Goal: Find specific page/section: Find specific page/section

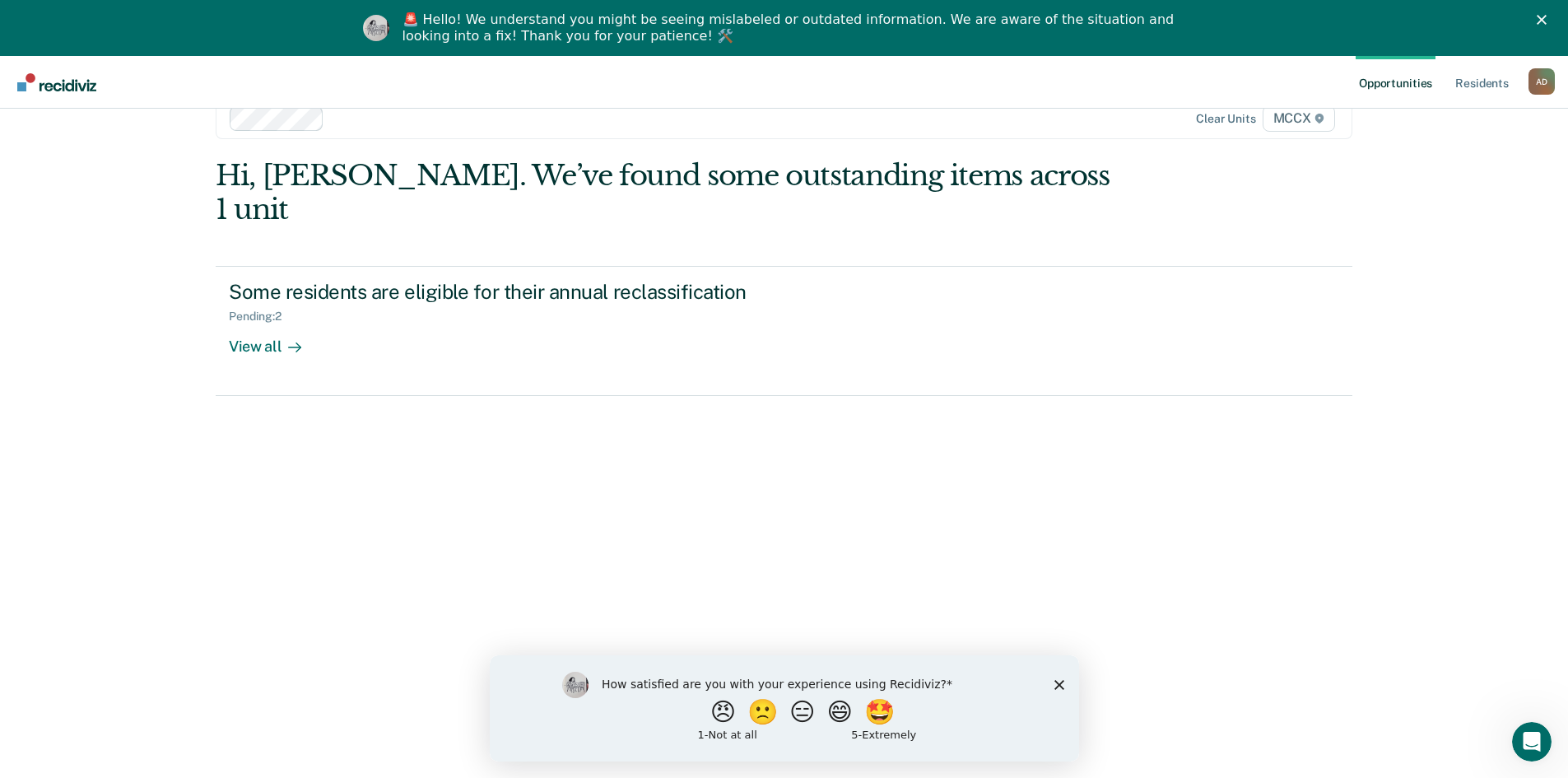
scroll to position [56, 0]
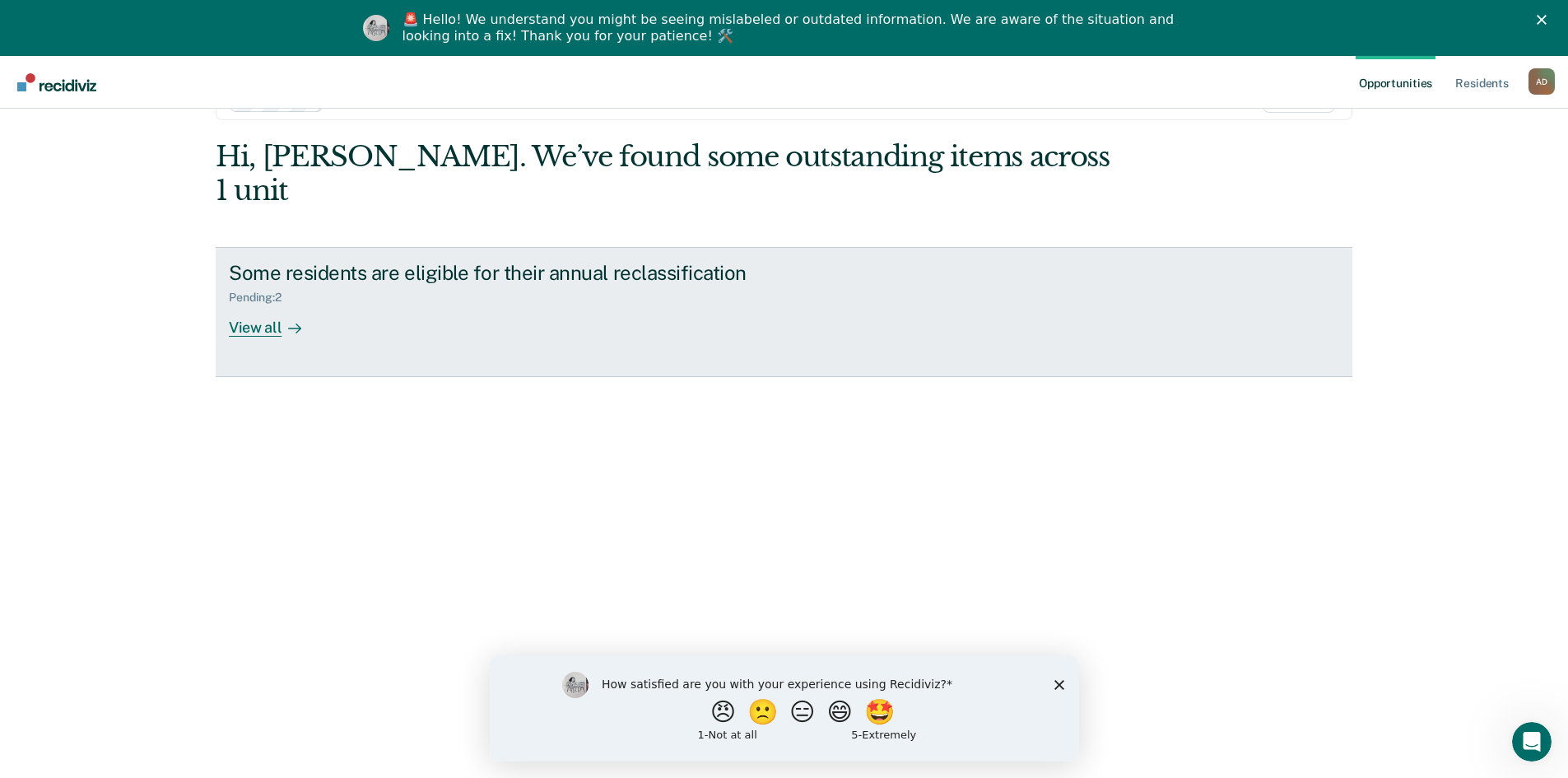
click at [288, 322] on icon at bounding box center [295, 328] width 13 height 13
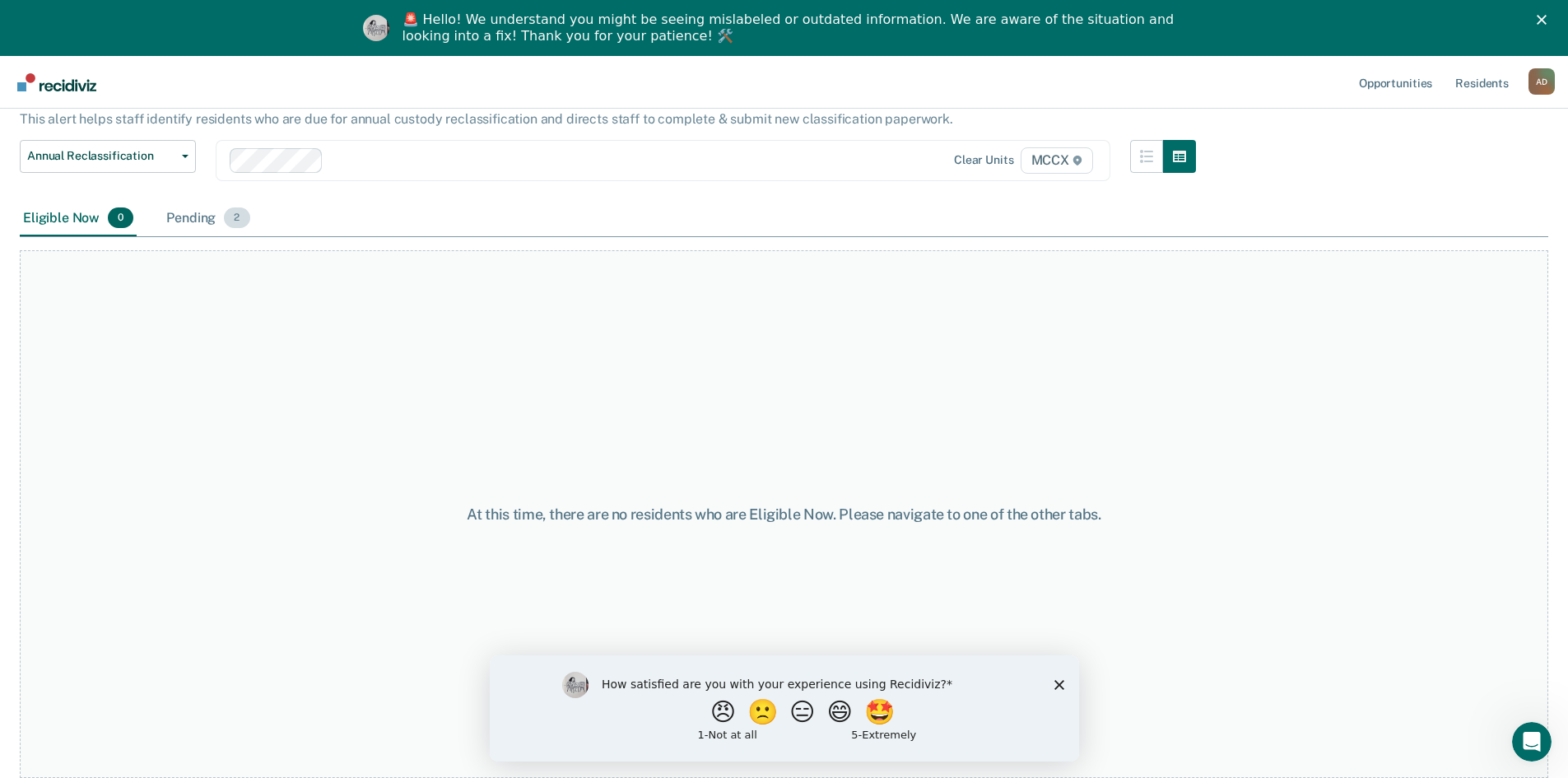
click at [180, 226] on div "Pending 2" at bounding box center [208, 219] width 90 height 36
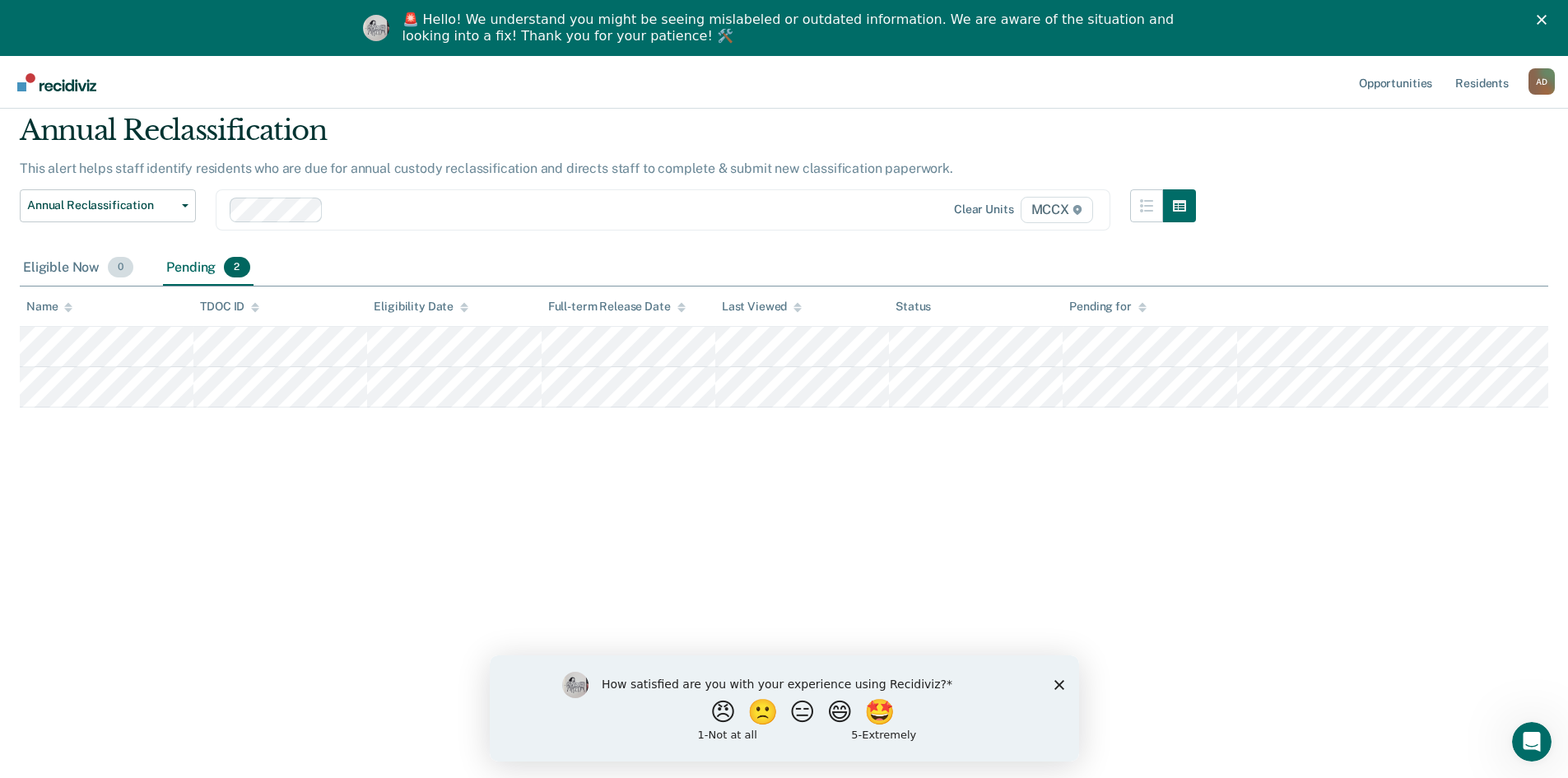
click at [60, 265] on div "Eligible Now 0" at bounding box center [78, 268] width 117 height 36
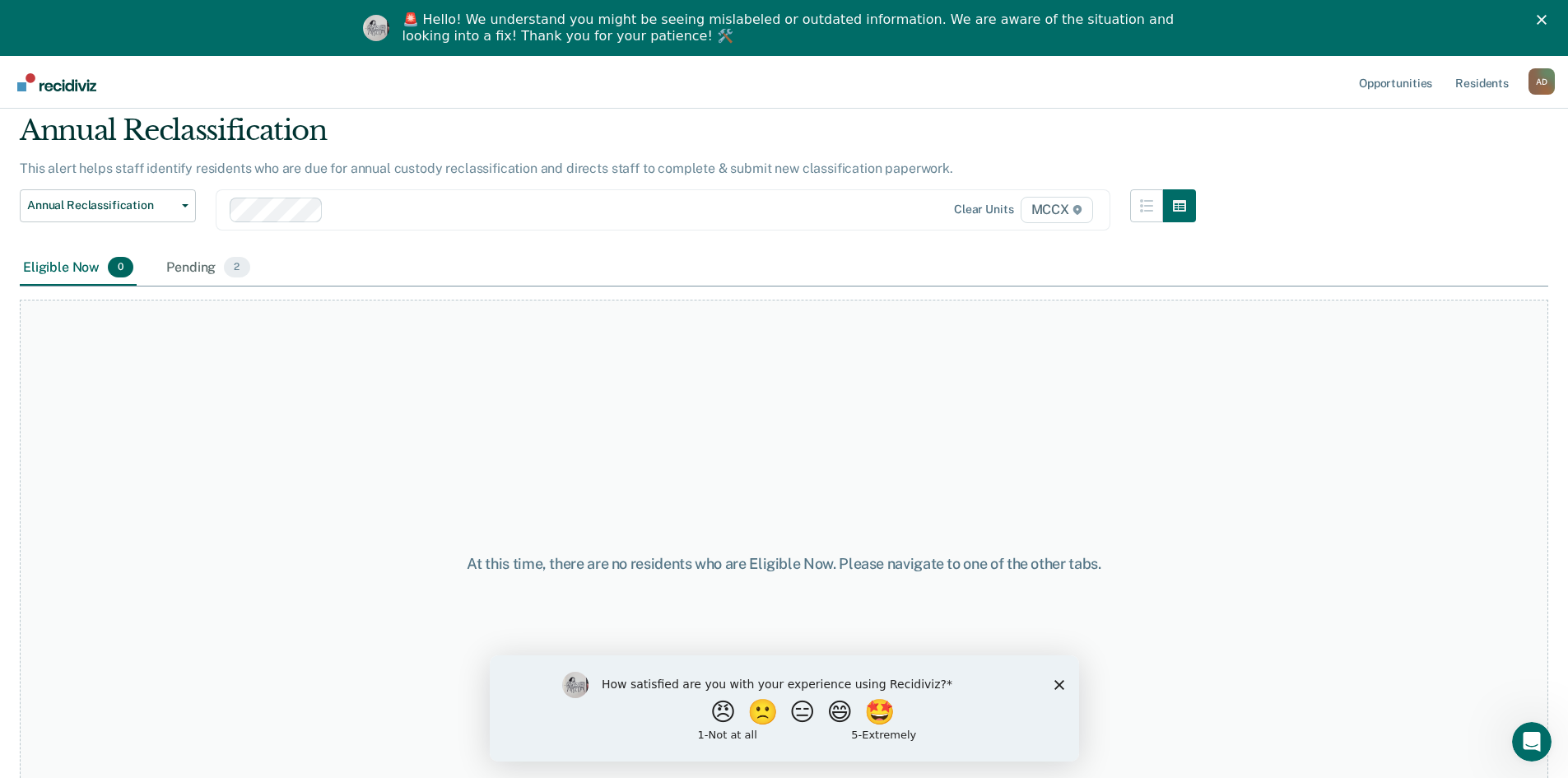
click at [1526, 81] on ul "Opportunities Resident s" at bounding box center [1442, 82] width 173 height 53
click at [1535, 86] on div "A D" at bounding box center [1542, 82] width 27 height 27
click at [1448, 421] on div "At this time, there are no residents who are Eligible Now. Please navigate to o…" at bounding box center [784, 563] width 1529 height 528
click at [1393, 86] on link "Opportunities" at bounding box center [1396, 82] width 80 height 53
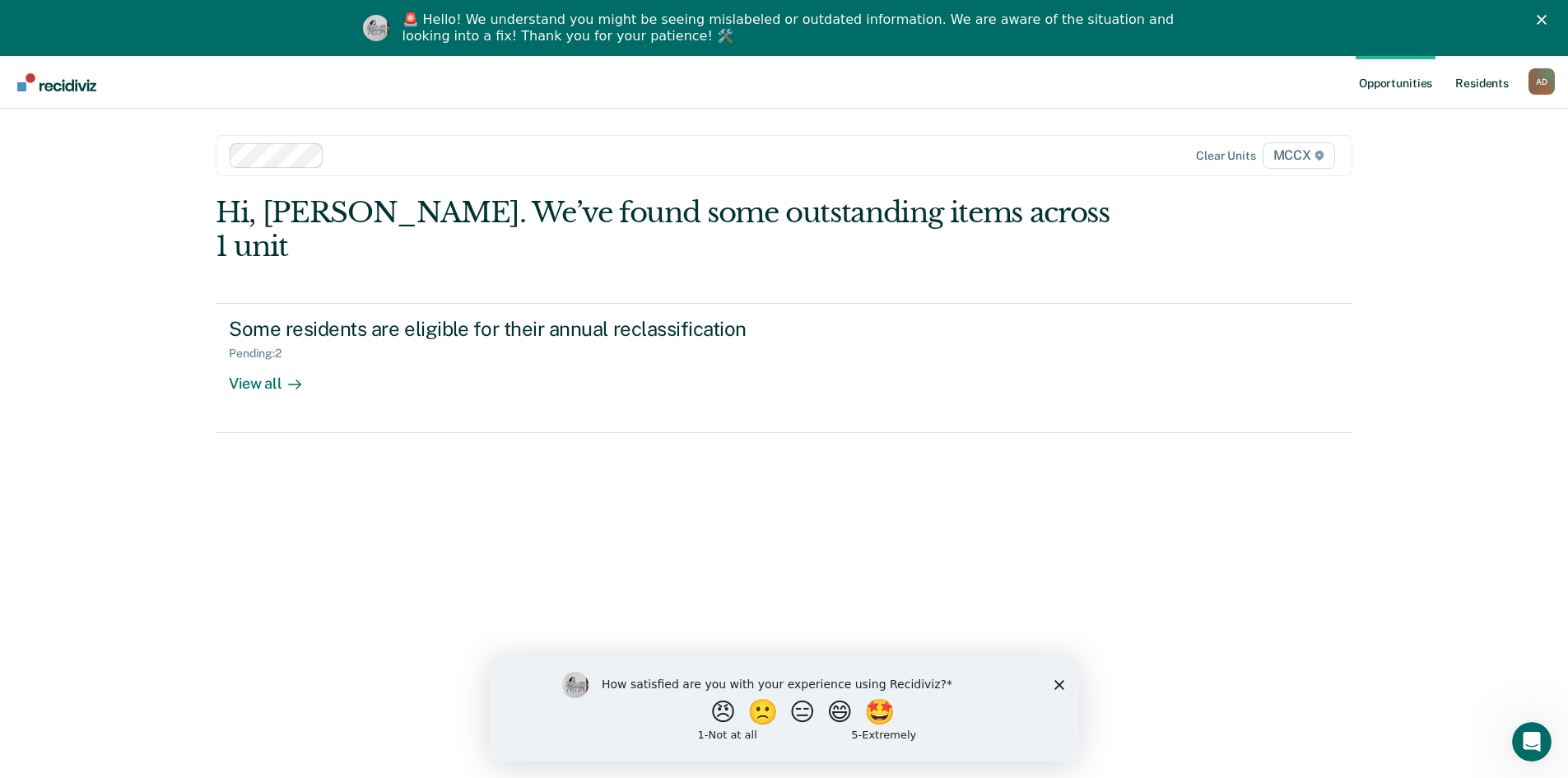
click at [1486, 90] on link "Resident s" at bounding box center [1482, 82] width 60 height 53
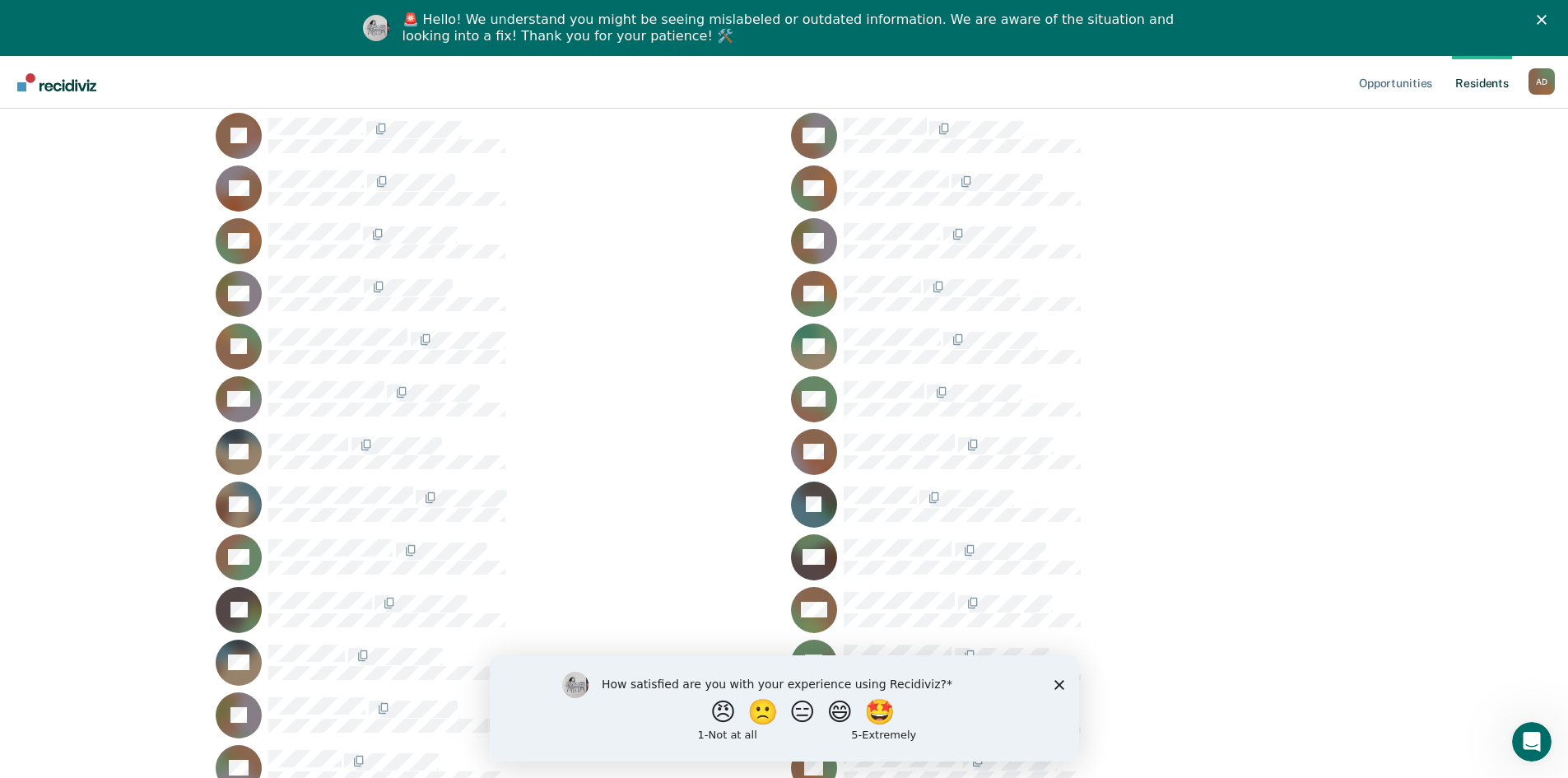
scroll to position [247, 0]
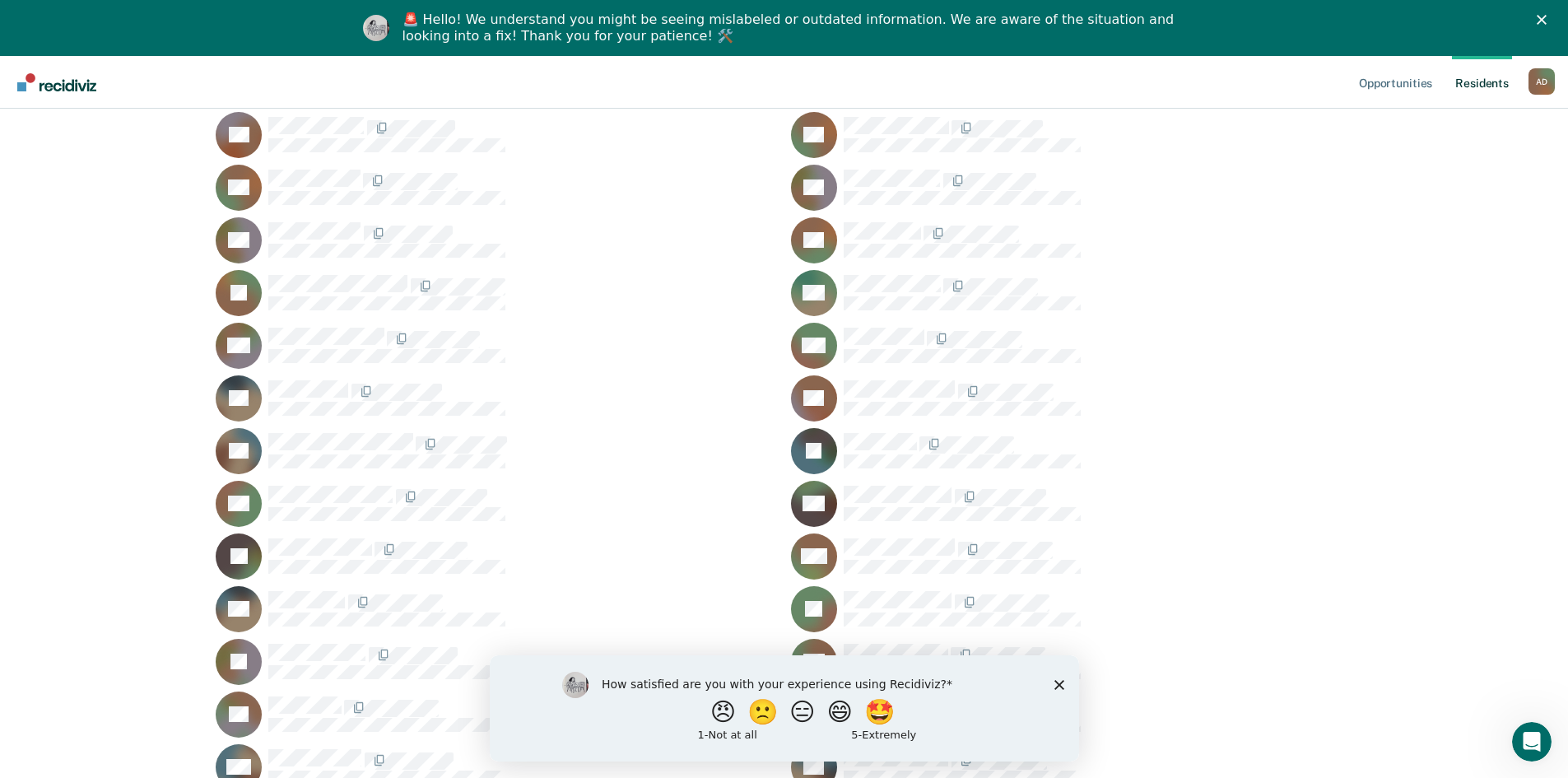
drag, startPoint x: 1059, startPoint y: 684, endPoint x: 1066, endPoint y: 657, distance: 27.9
click at [1060, 684] on polygon "Close survey" at bounding box center [1059, 683] width 10 height 10
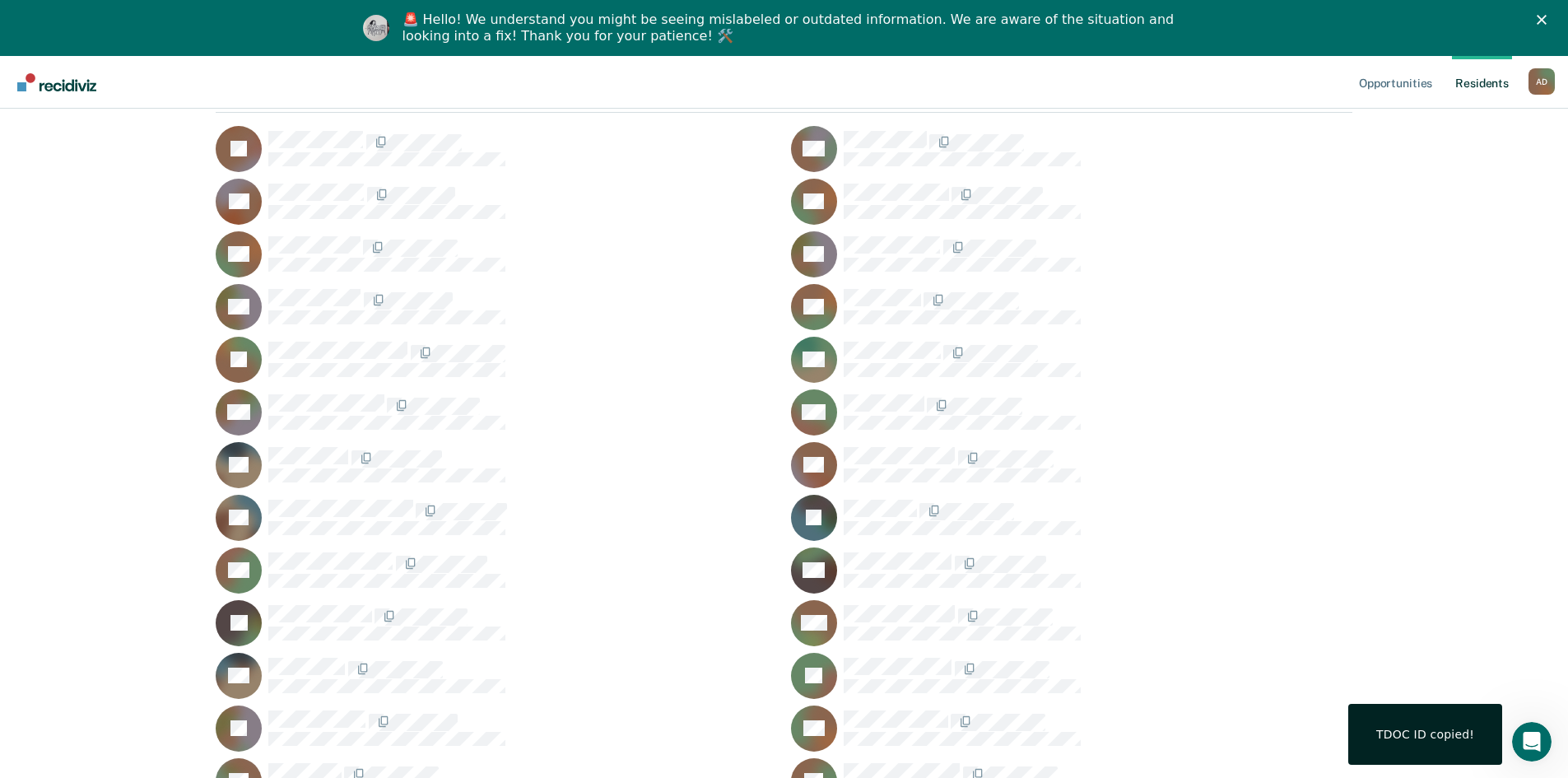
scroll to position [0, 0]
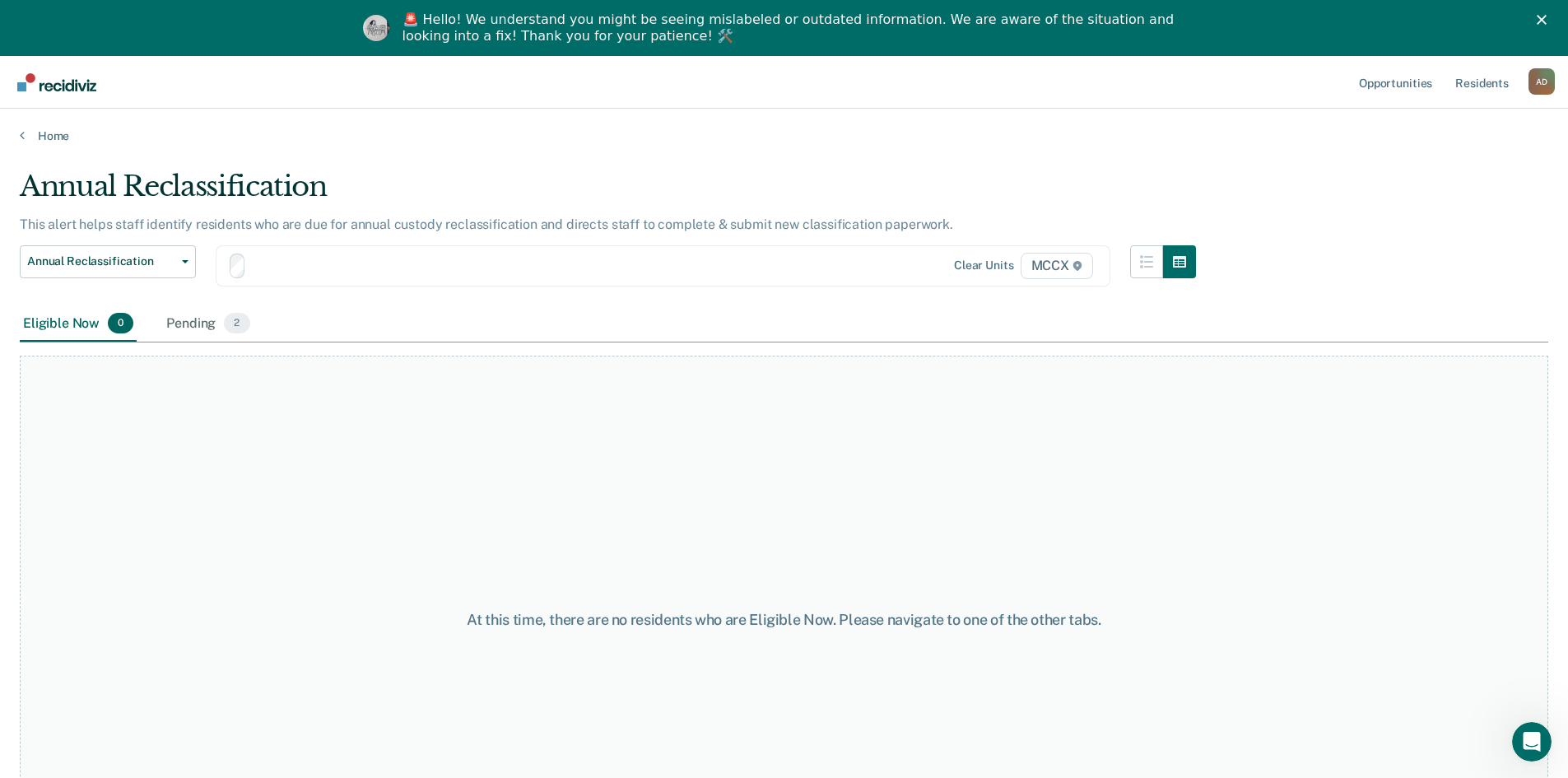
scroll to position [56, 0]
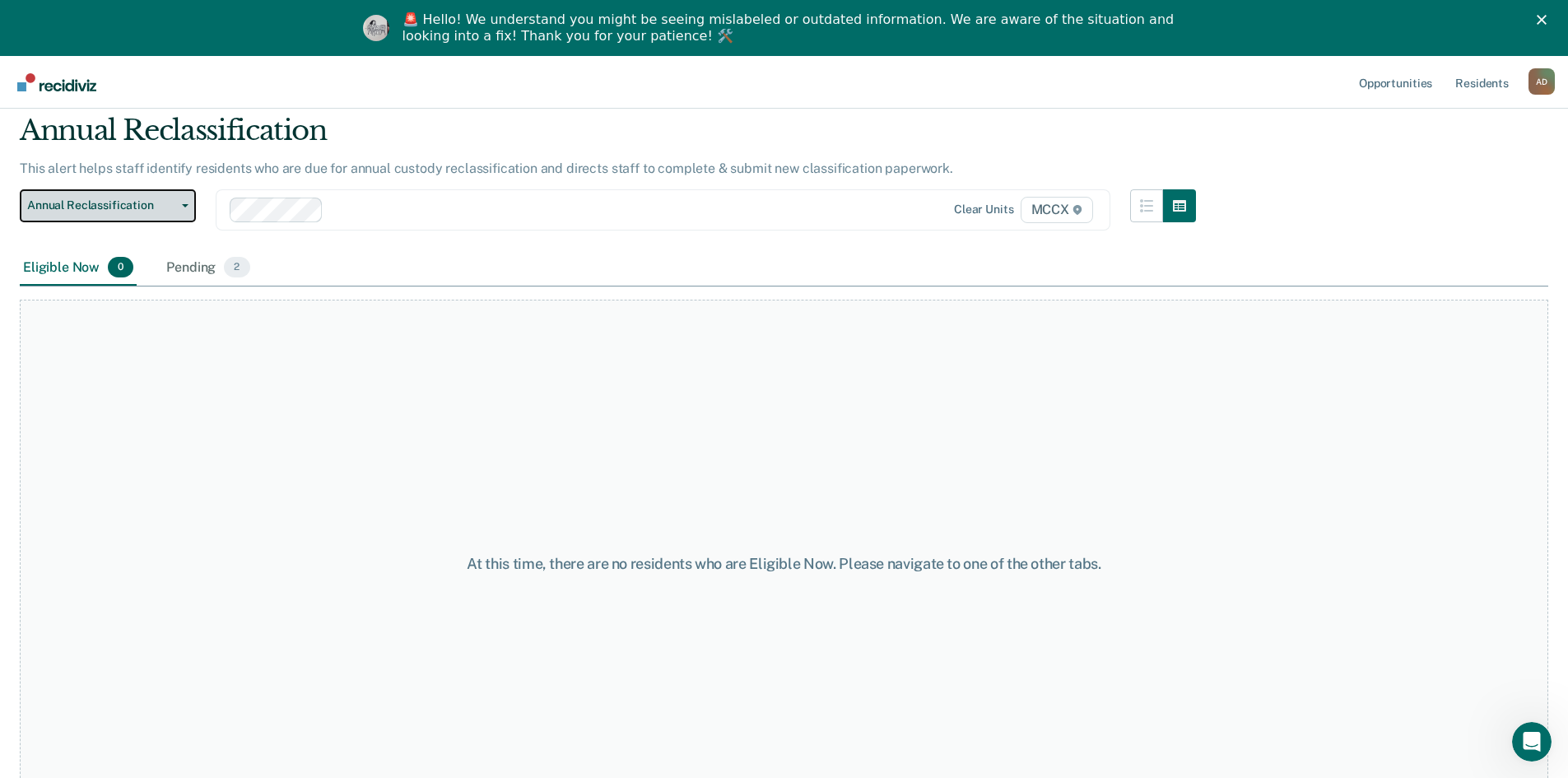
click at [182, 204] on icon "button" at bounding box center [185, 205] width 7 height 3
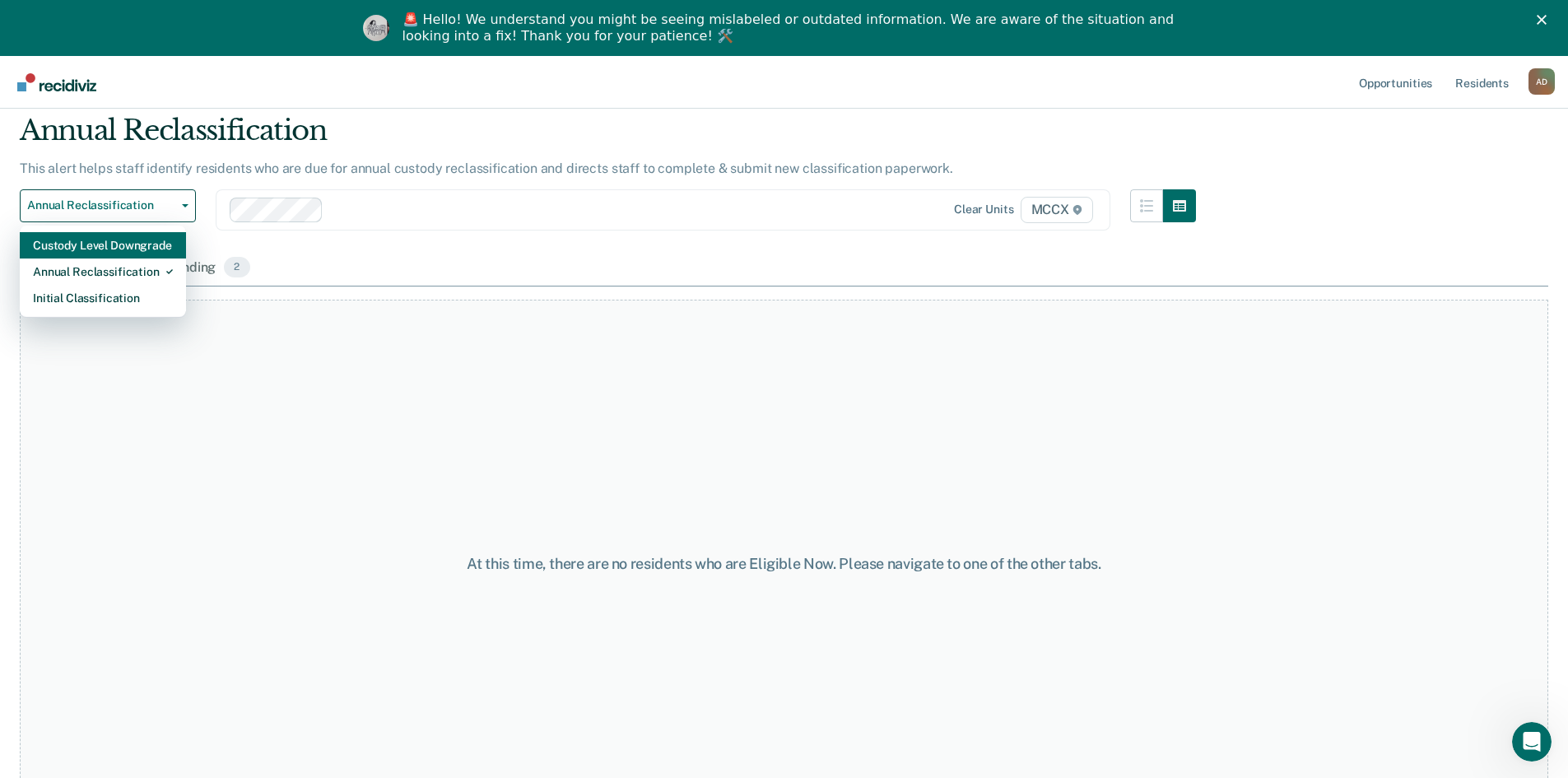
click at [114, 245] on div "Custody Level Downgrade" at bounding box center [102, 245] width 140 height 27
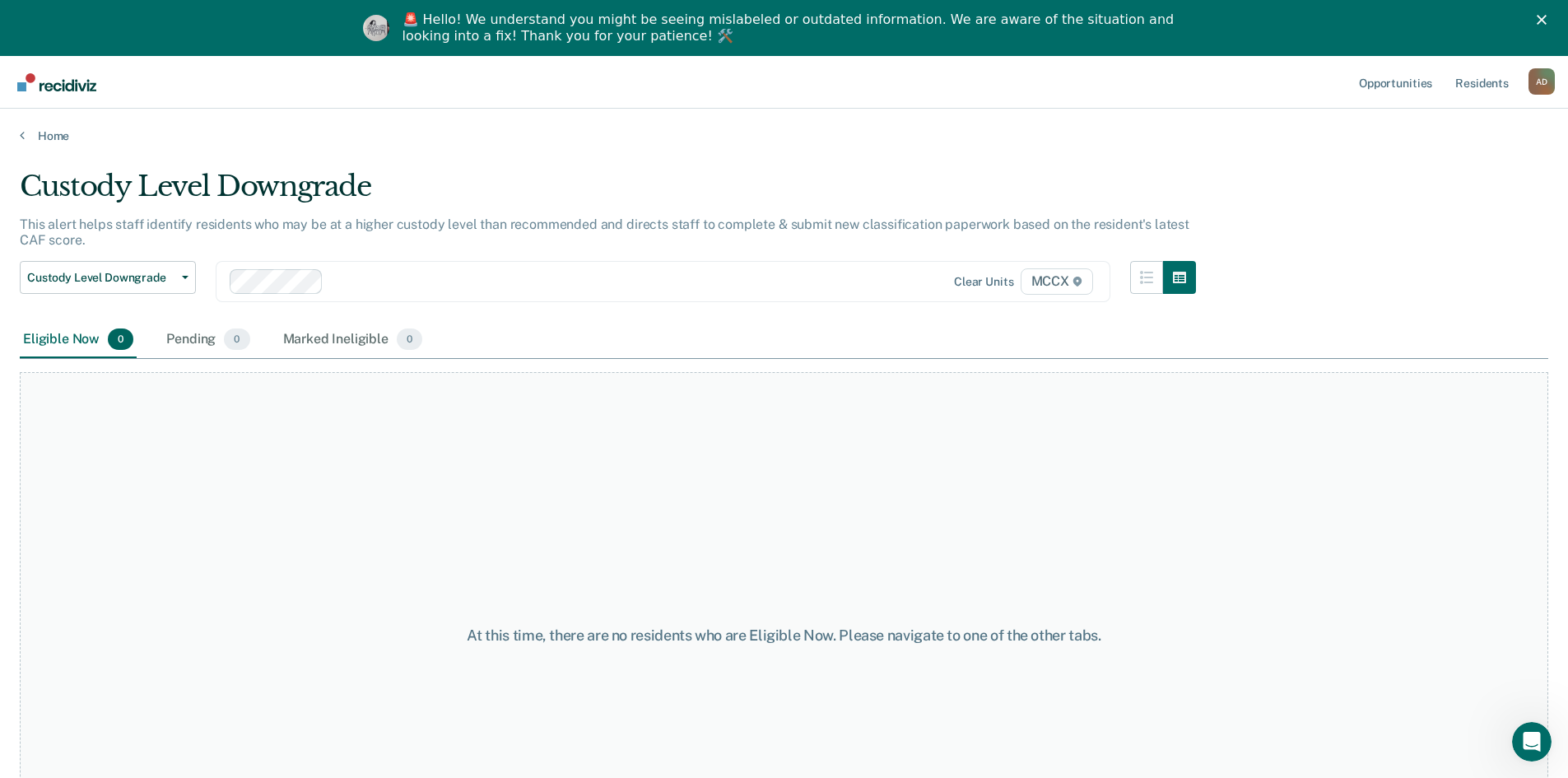
click at [543, 326] on div "Eligible Now 0 Pending 0 Marked Ineligible 0" at bounding box center [784, 340] width 1529 height 37
click at [186, 277] on icon "button" at bounding box center [185, 277] width 7 height 3
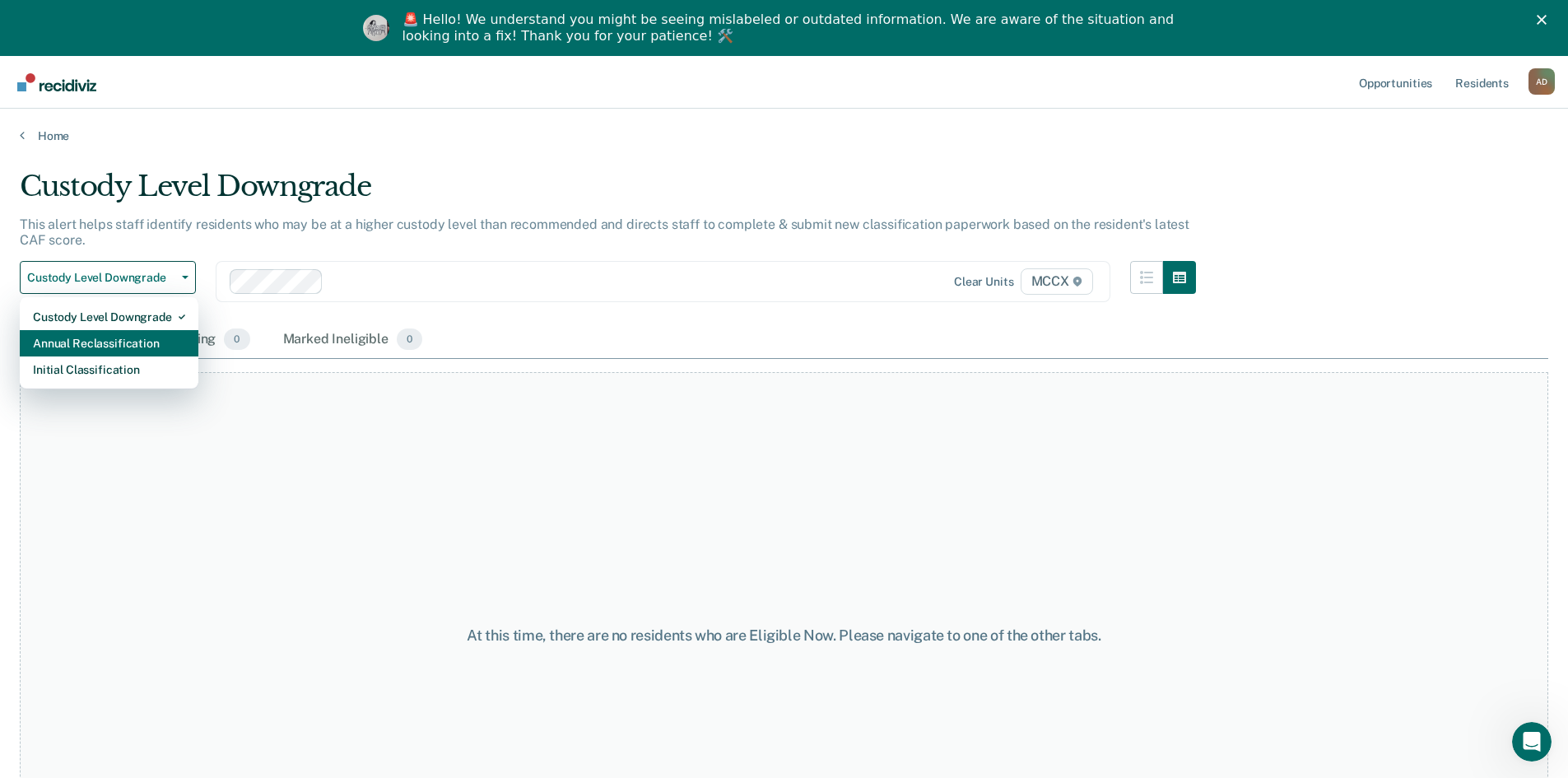
click at [111, 346] on div "Annual Reclassification" at bounding box center [108, 344] width 152 height 27
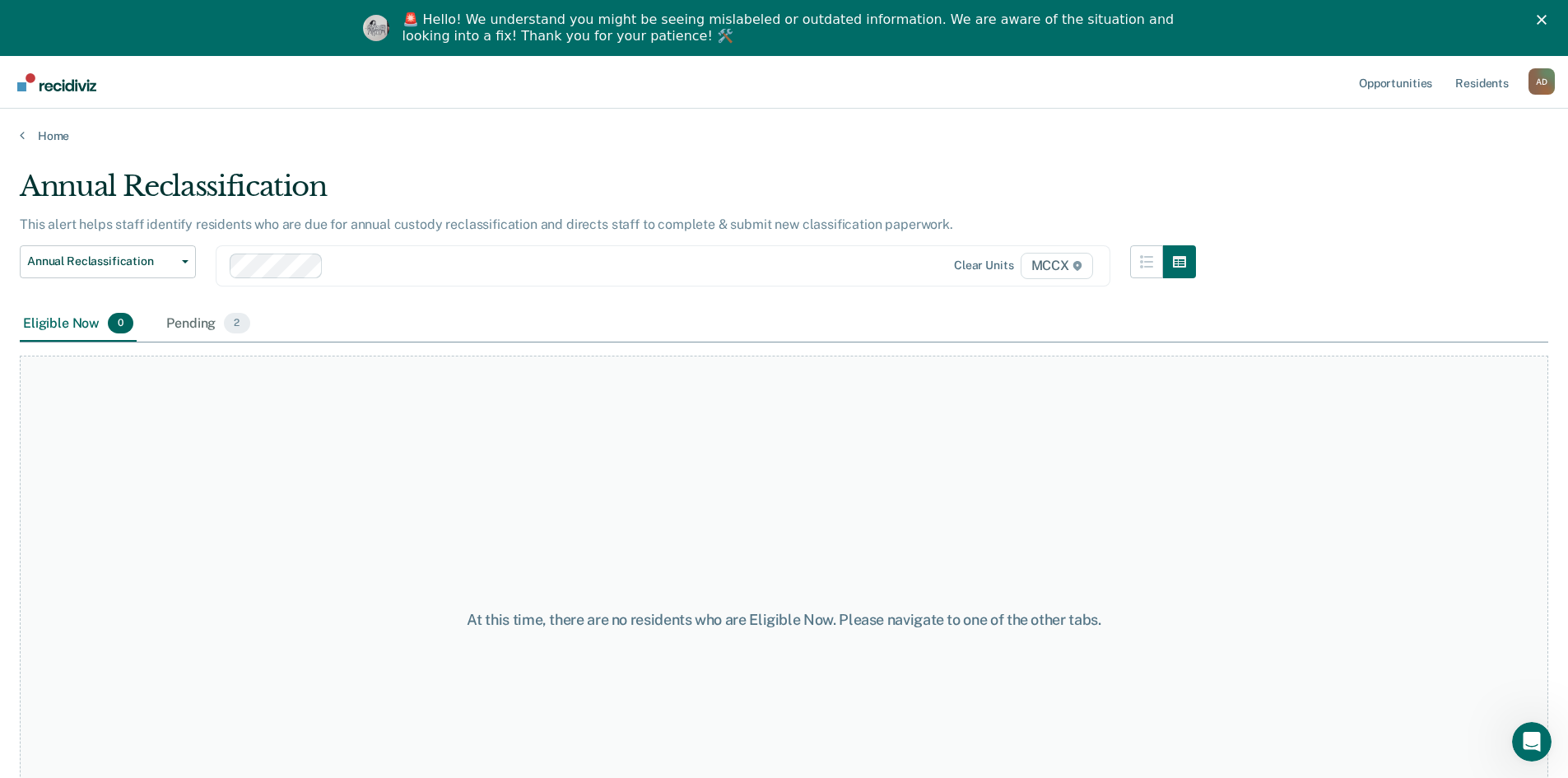
click at [380, 323] on div "Eligible Now 0 Pending 2" at bounding box center [784, 325] width 1529 height 37
